Goal: Communication & Community: Answer question/provide support

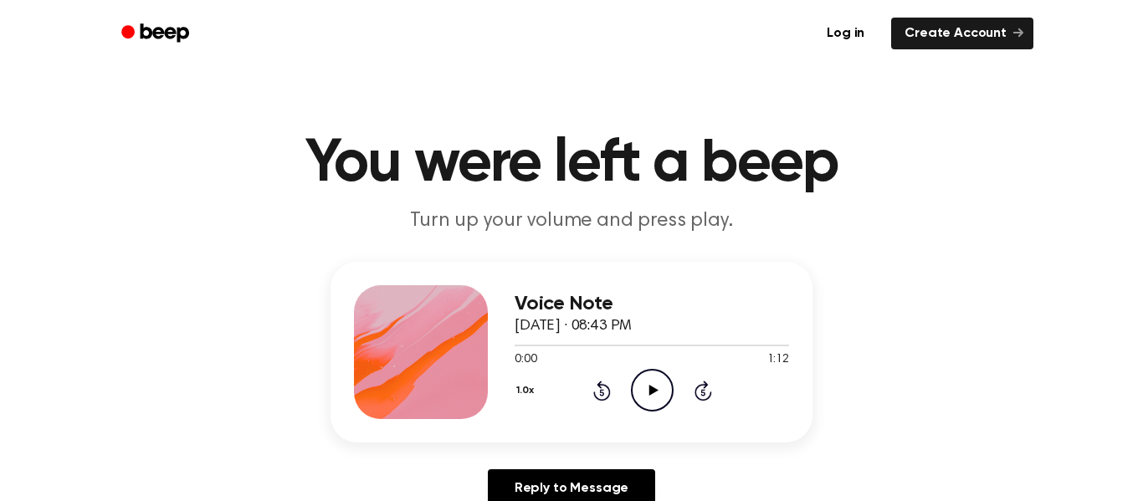
click at [658, 400] on icon "Play Audio" at bounding box center [652, 390] width 43 height 43
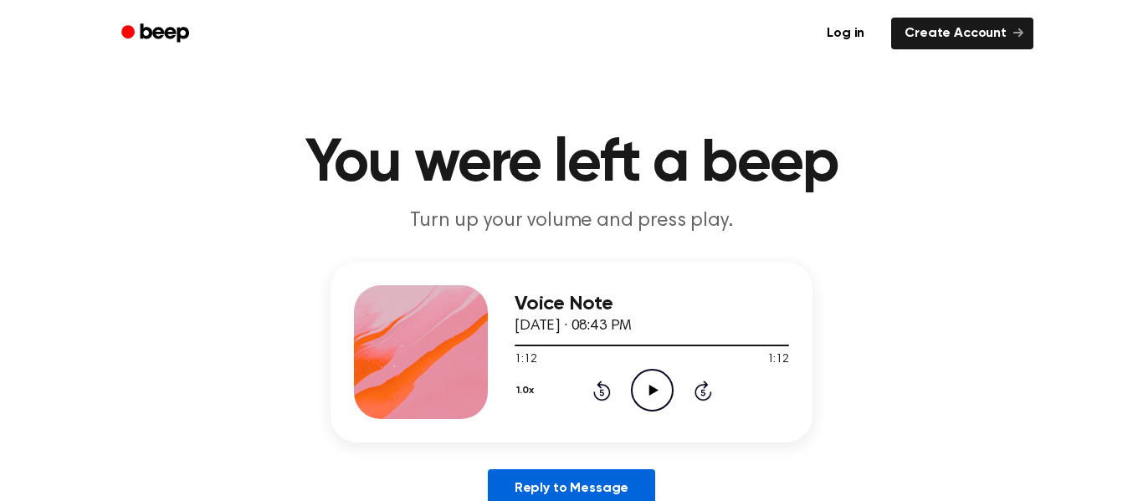
click at [582, 478] on link "Reply to Message" at bounding box center [571, 489] width 167 height 39
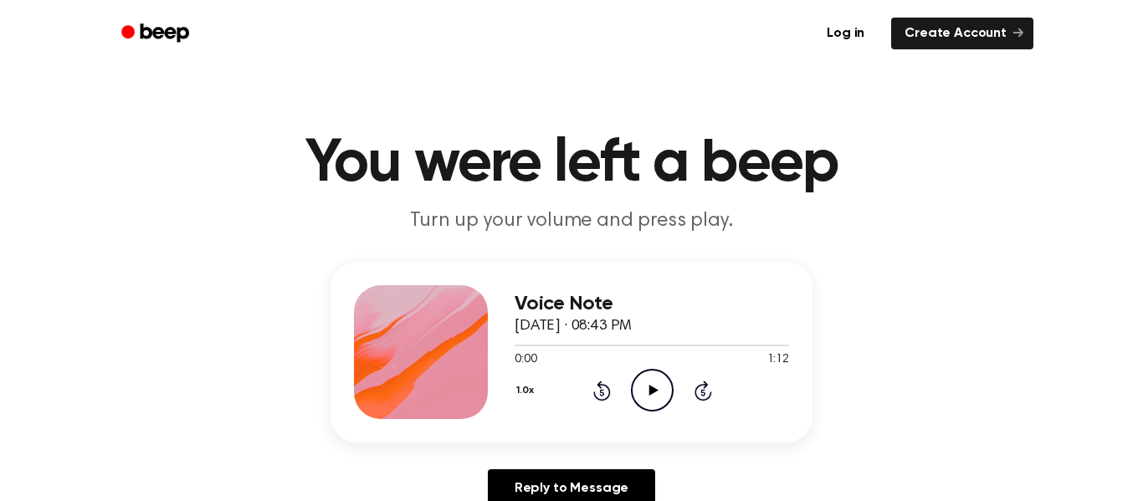
click at [650, 392] on icon at bounding box center [653, 390] width 9 height 11
click at [651, 389] on icon at bounding box center [653, 390] width 9 height 11
click at [651, 390] on icon "Pause Audio" at bounding box center [652, 390] width 43 height 43
click at [840, 427] on div "Voice Note September 10, 2024 · 08:43 PM 0:00 1:12 Your browser does not suppor…" at bounding box center [571, 391] width 1103 height 259
